Goal: Information Seeking & Learning: Learn about a topic

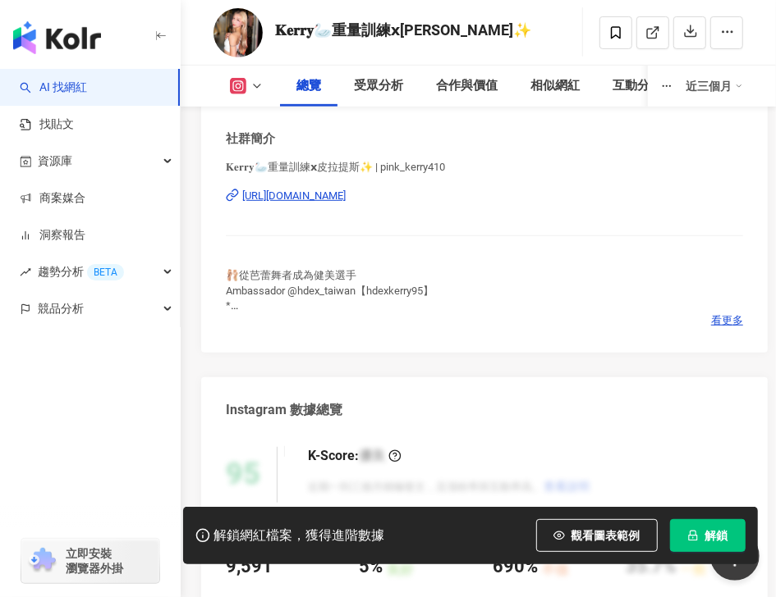
click at [346, 198] on div "https://www.instagram.com/pink_kerry410/" at bounding box center [293, 196] width 103 height 15
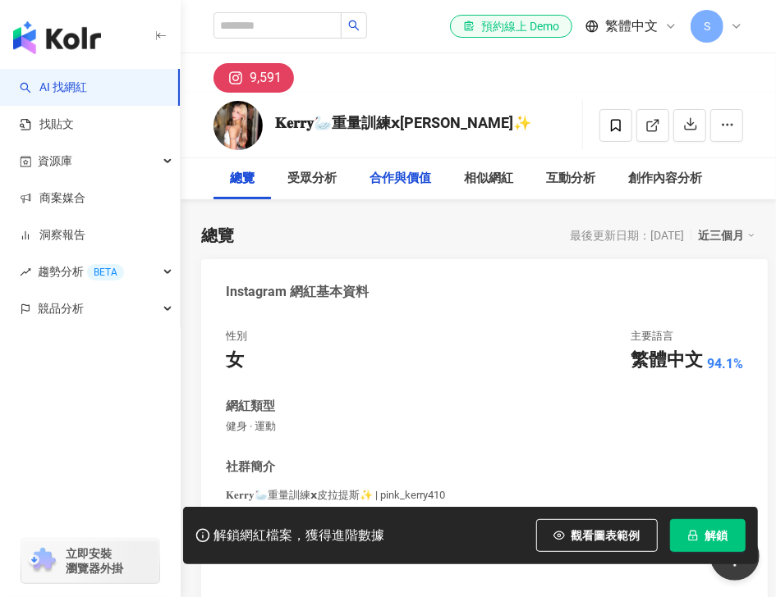
click at [425, 181] on div "合作與價值" at bounding box center [400, 179] width 62 height 20
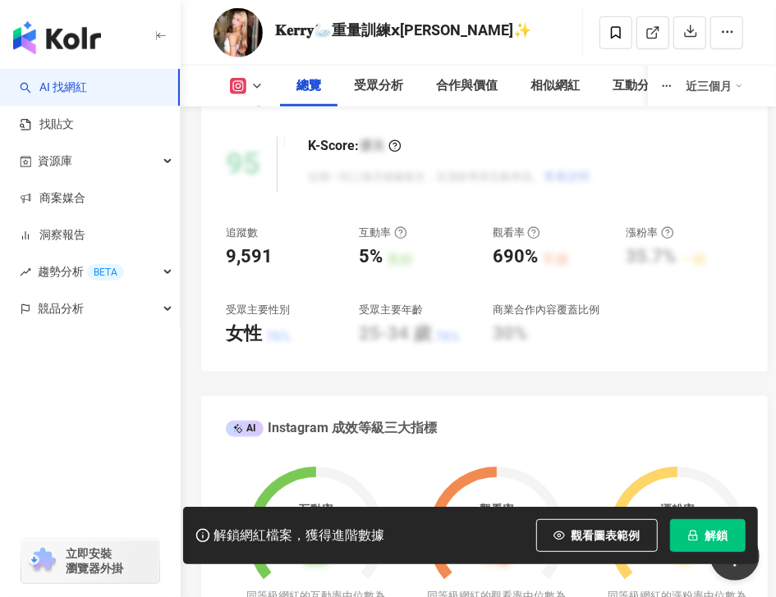
scroll to position [392, 0]
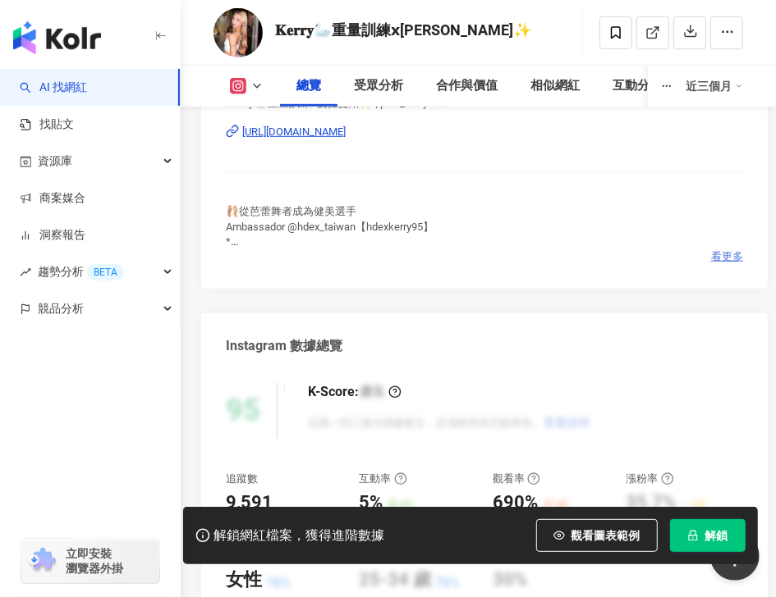
click at [735, 258] on span "看更多" at bounding box center [727, 256] width 32 height 15
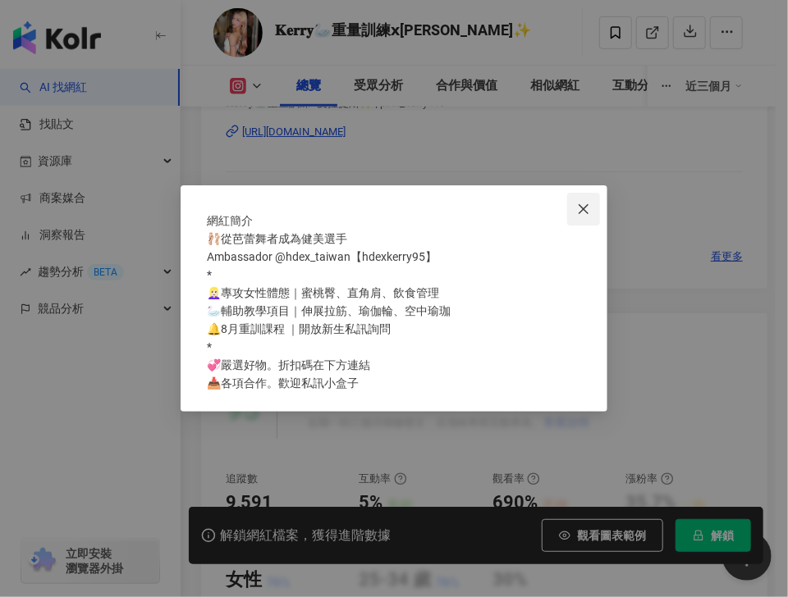
click at [584, 203] on icon "close" at bounding box center [583, 209] width 13 height 13
